Goal: Information Seeking & Learning: Find specific fact

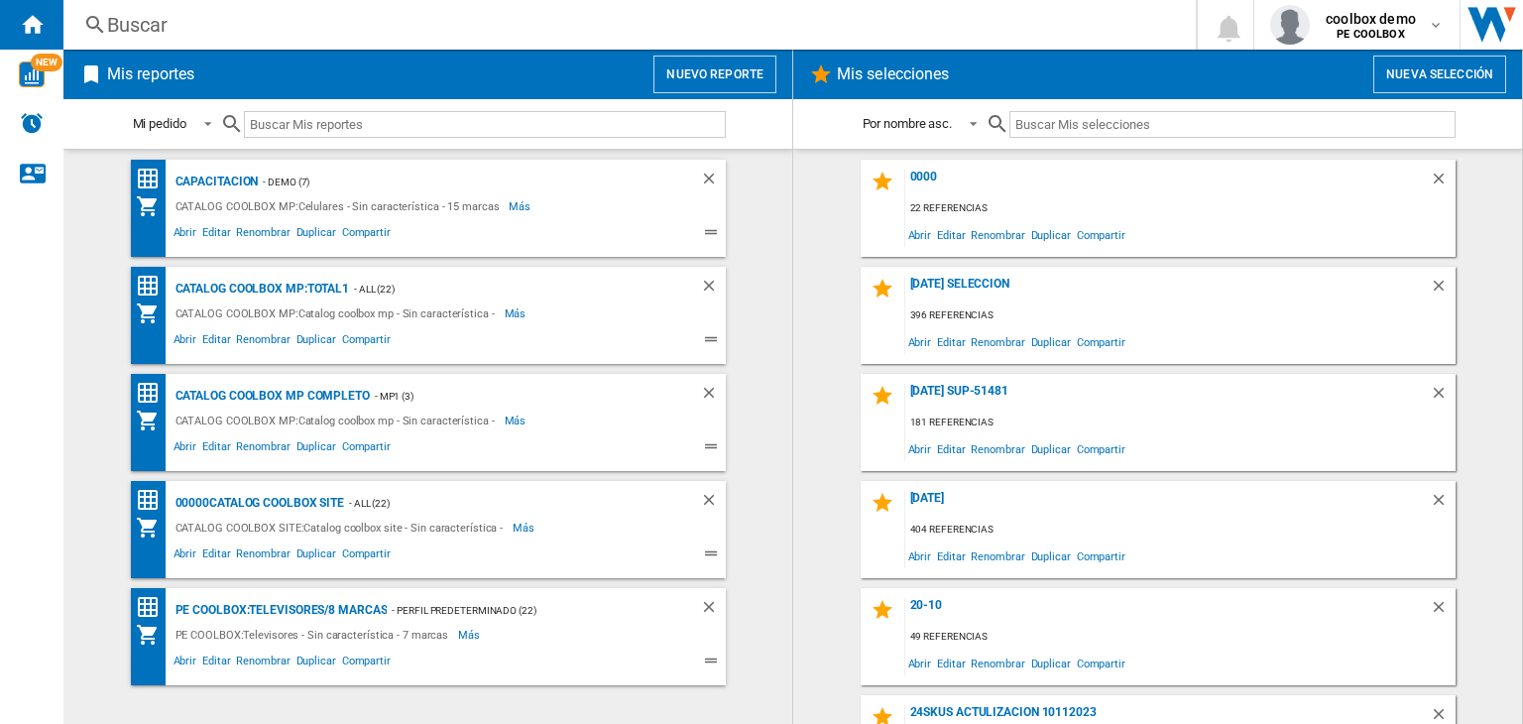
click at [389, 20] on div "Buscar" at bounding box center [625, 25] width 1037 height 28
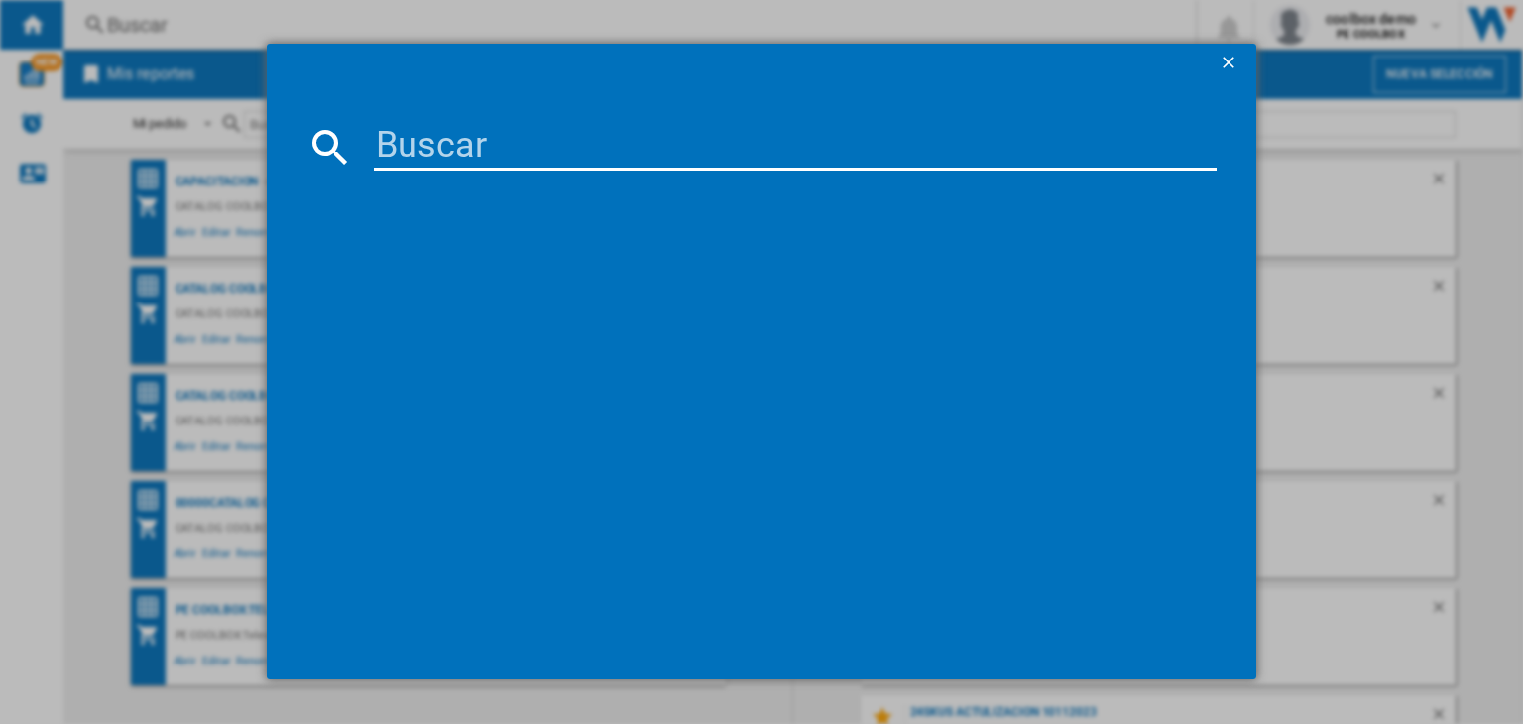
click at [485, 156] on input at bounding box center [795, 147] width 843 height 48
paste input "EPSON ECOTANK L4260 BLACK"
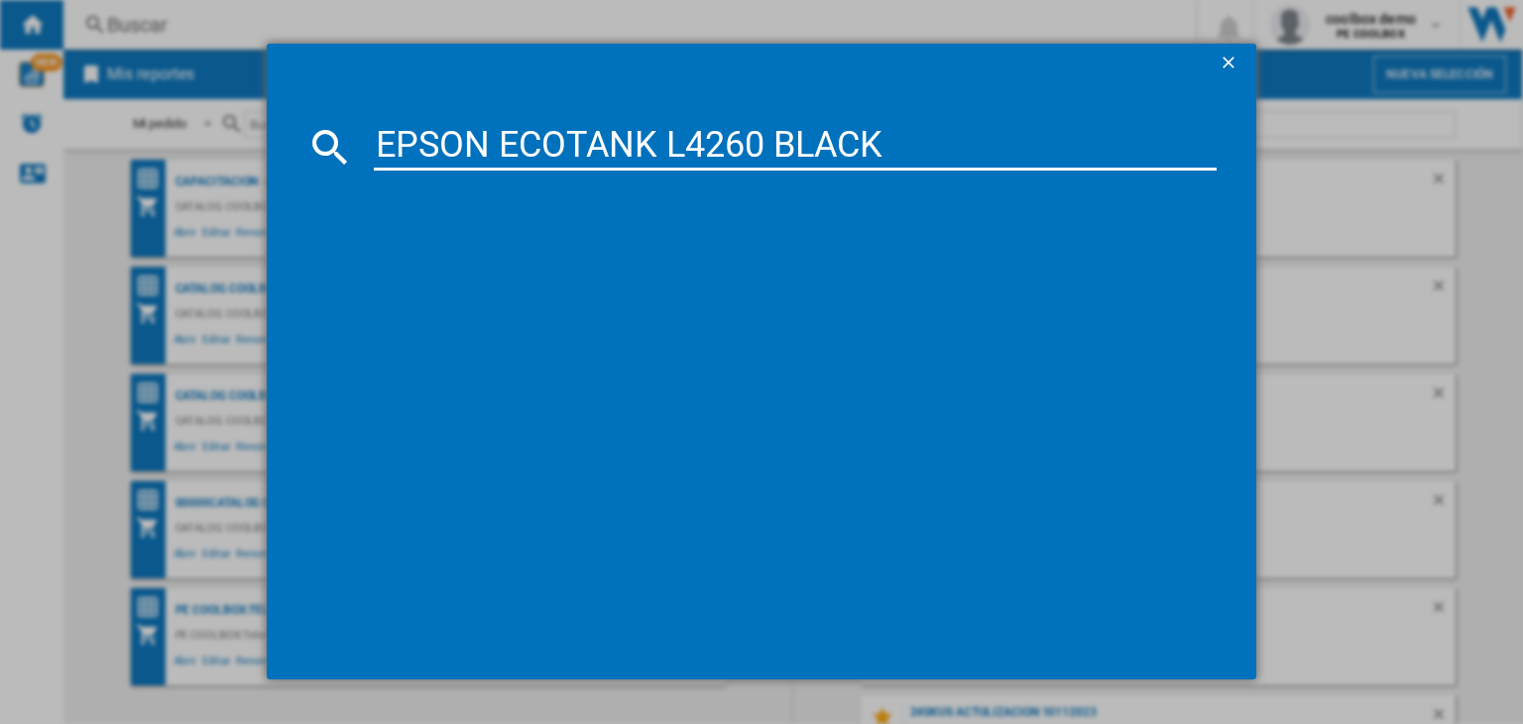
type input "EPSON ECOTANK L4260 BLACK"
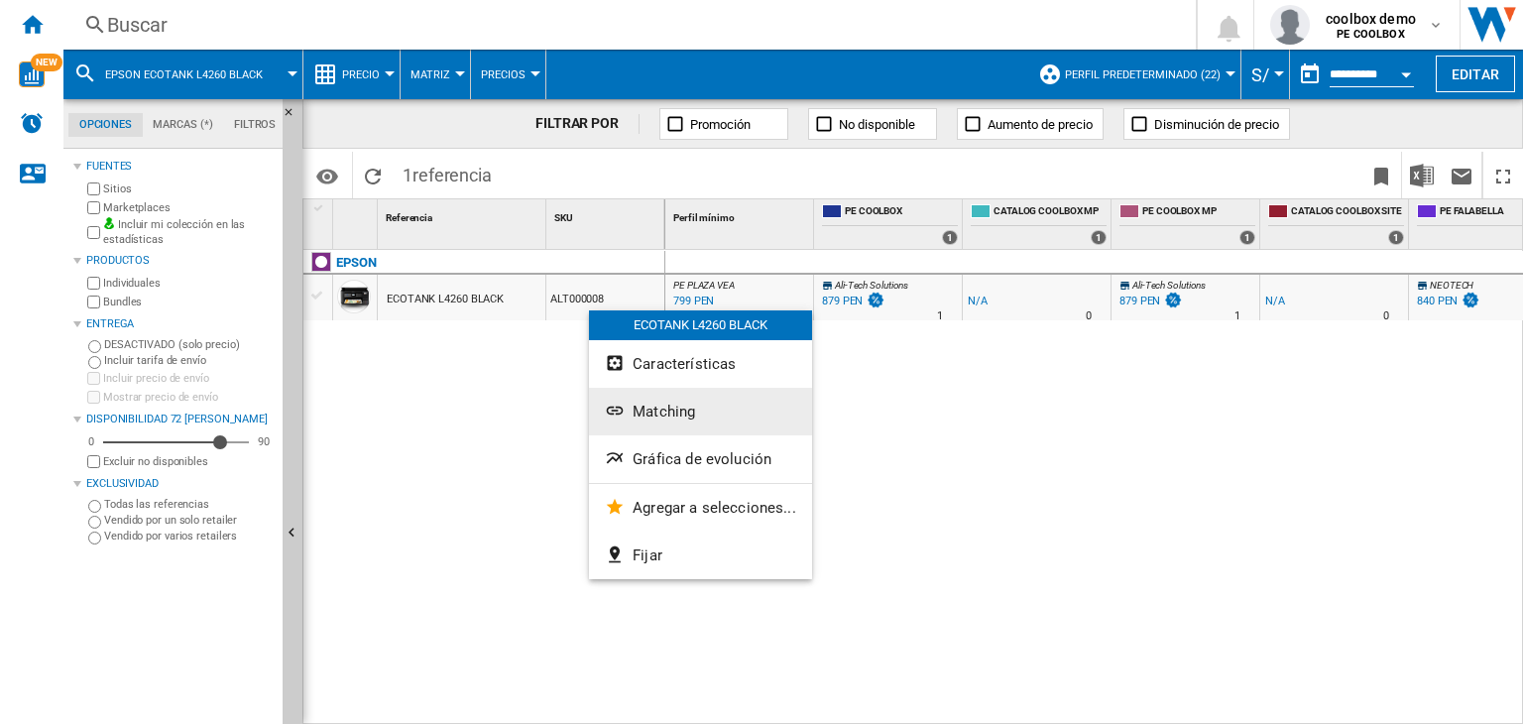
click at [636, 404] on span "Matching" at bounding box center [664, 412] width 62 height 18
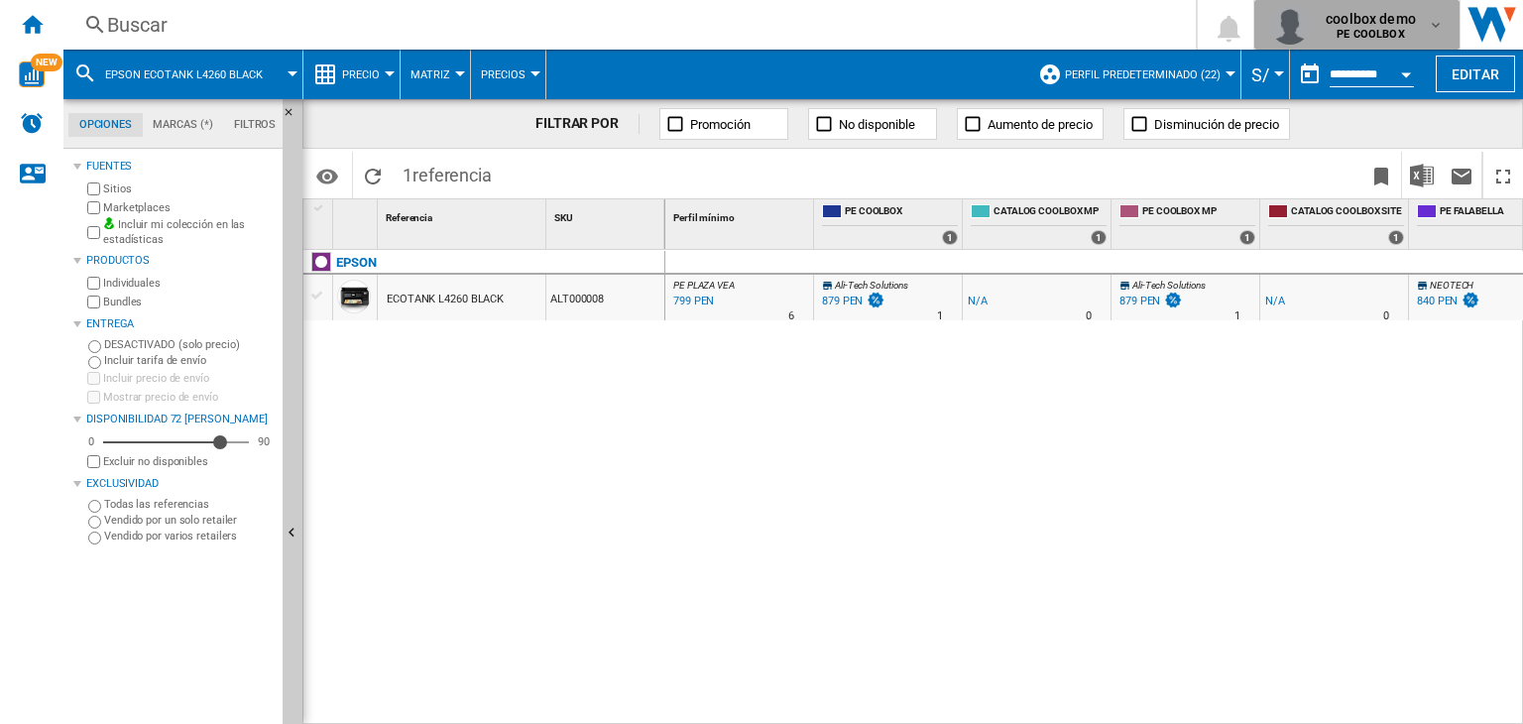
click at [1447, 26] on button "coolbox demo PE COOLBOX" at bounding box center [1357, 25] width 205 height 50
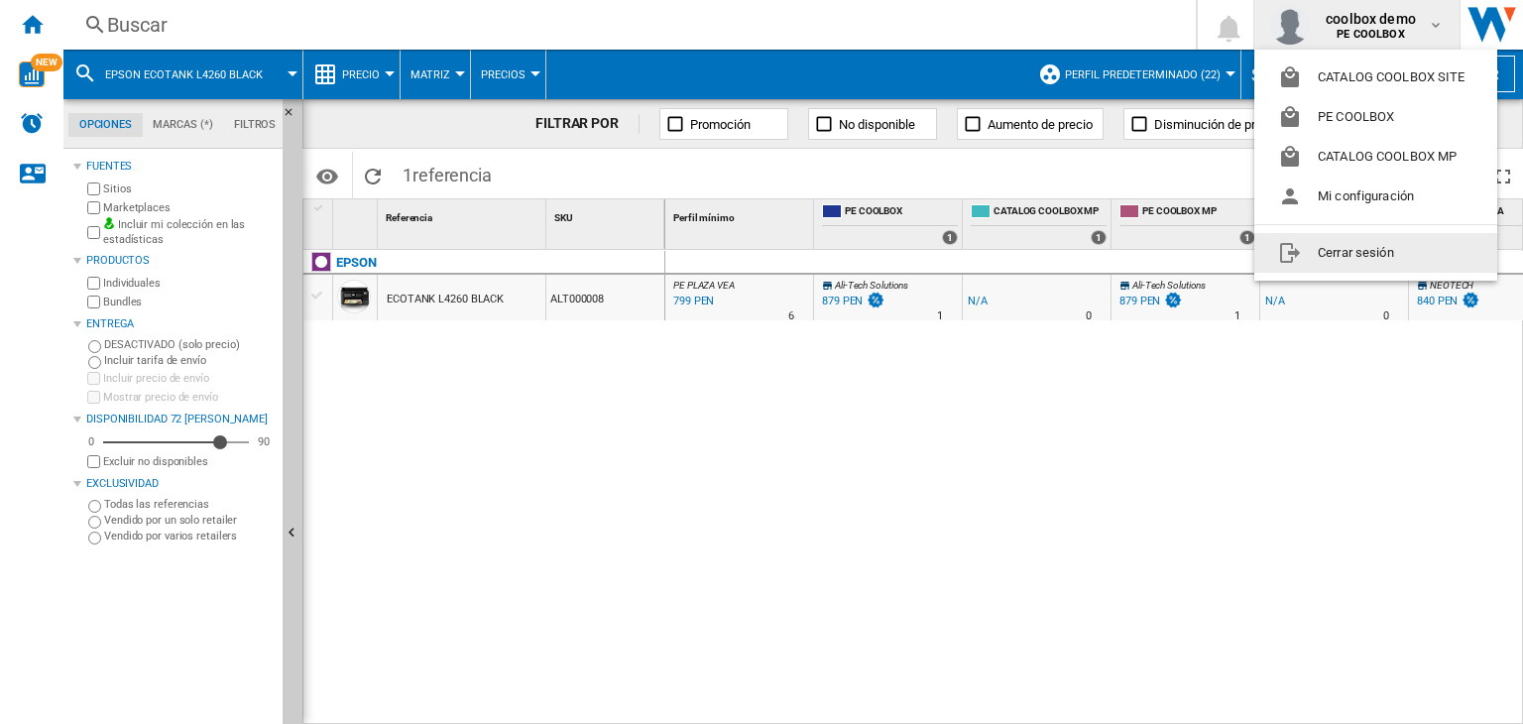
click at [1397, 245] on button "Cerrar sesión" at bounding box center [1376, 253] width 243 height 40
